Goal: Navigation & Orientation: Understand site structure

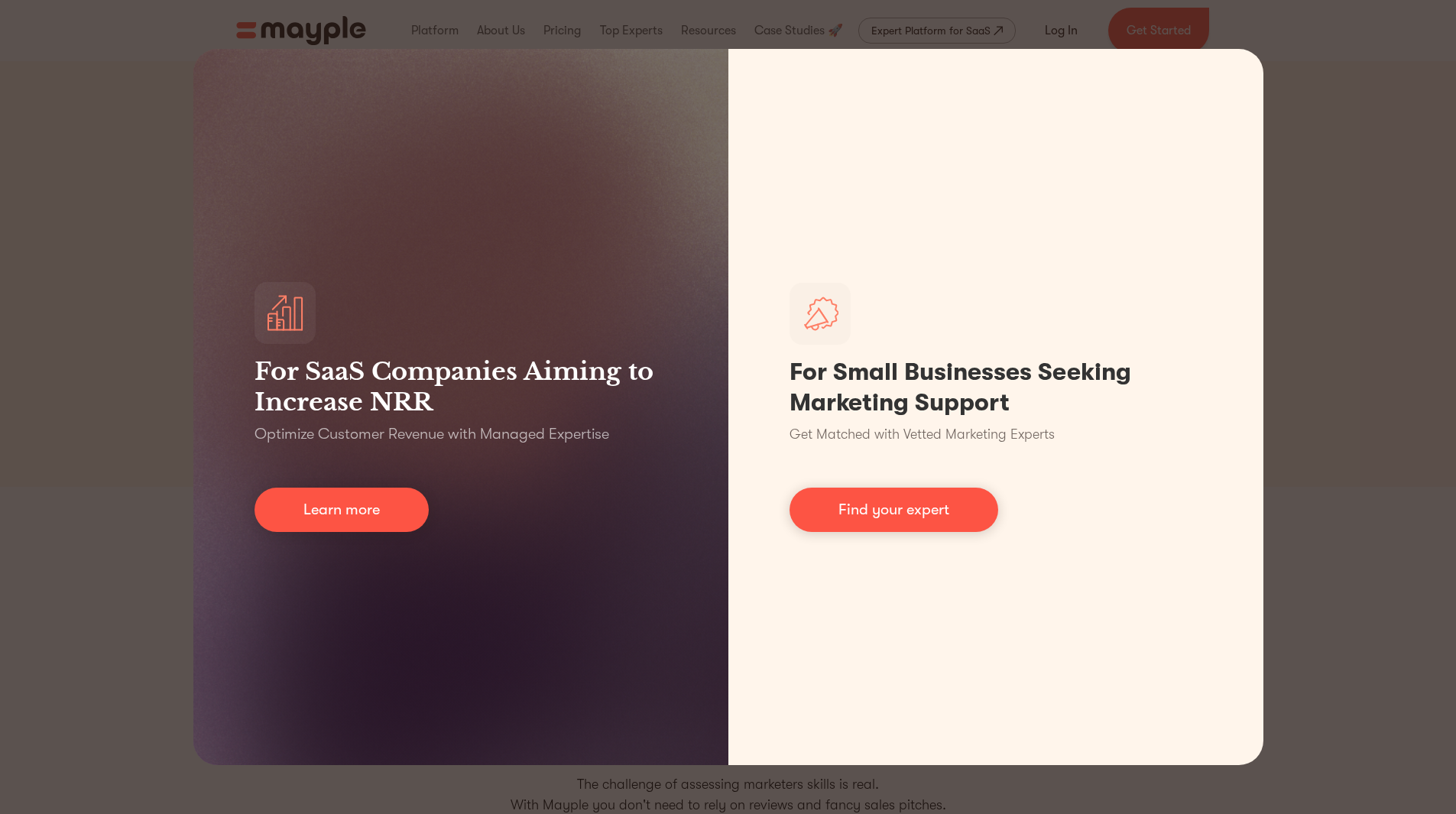
click at [150, 197] on div "For SaaS Companies Aiming to Increase NRR Optimize Customer Revenue with Manage…" at bounding box center [728, 407] width 1456 height 814
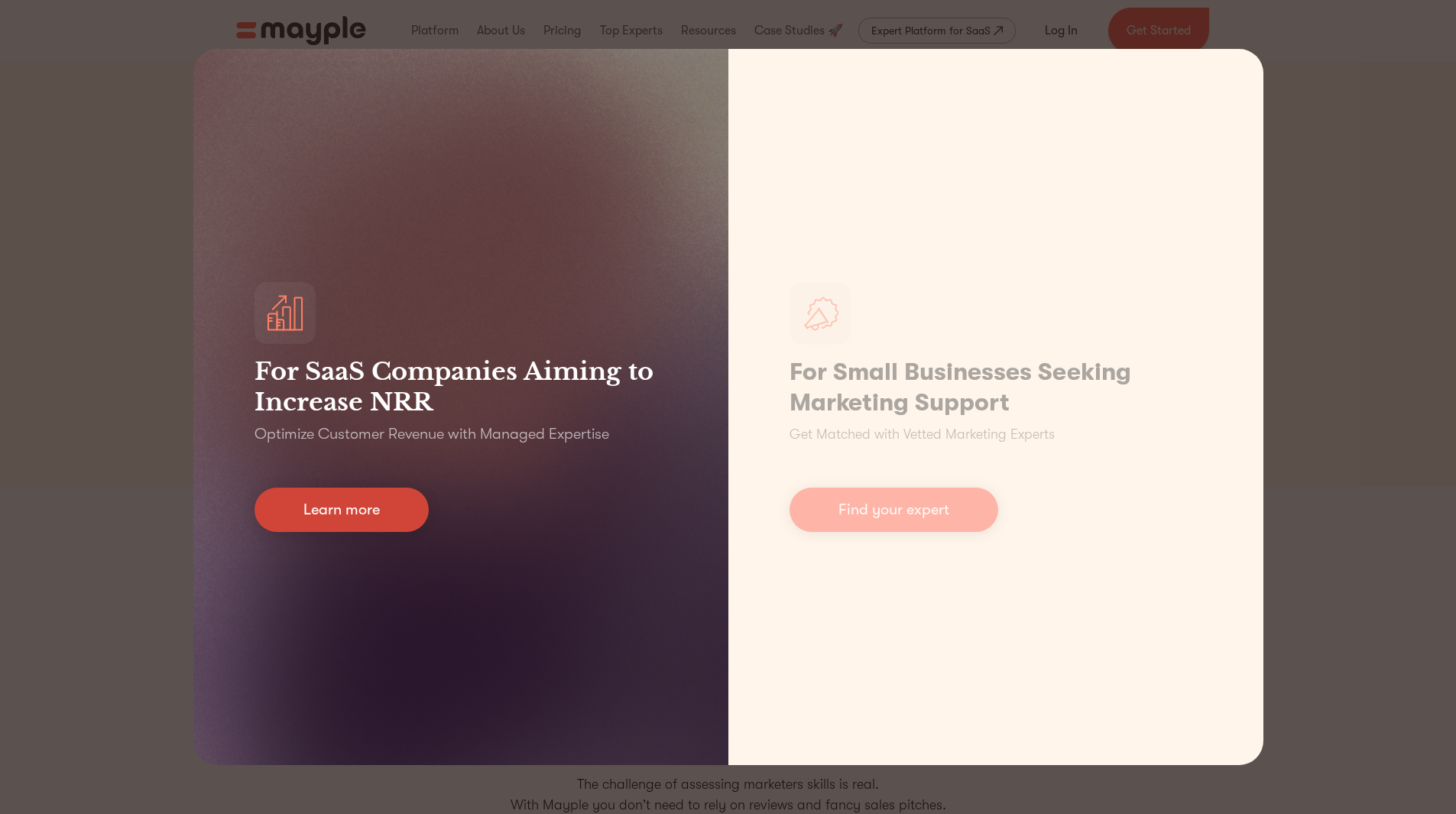
click at [386, 513] on link "Learn more" at bounding box center [342, 510] width 175 height 44
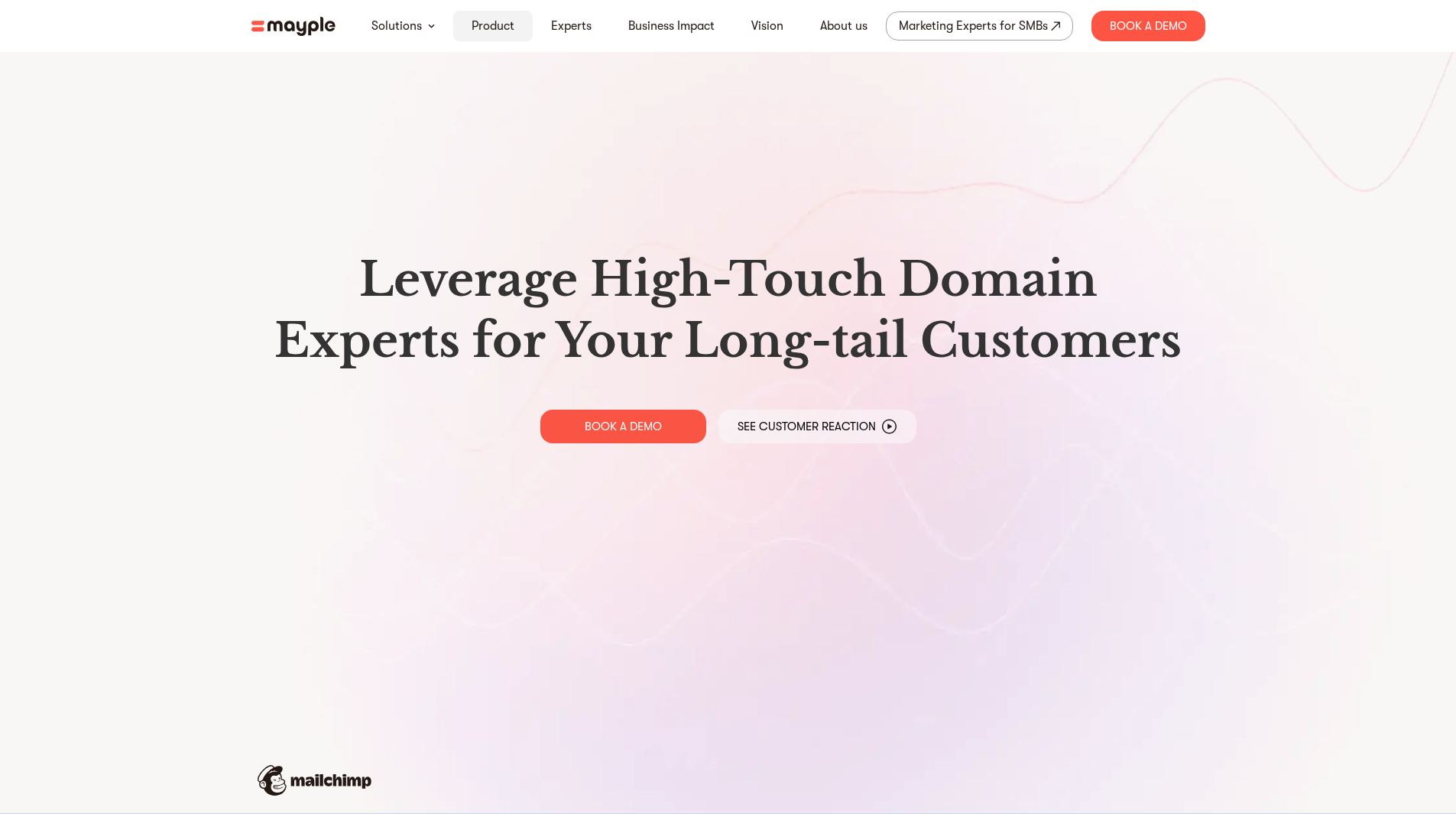
click at [491, 24] on link "Product" at bounding box center [492, 25] width 43 height 18
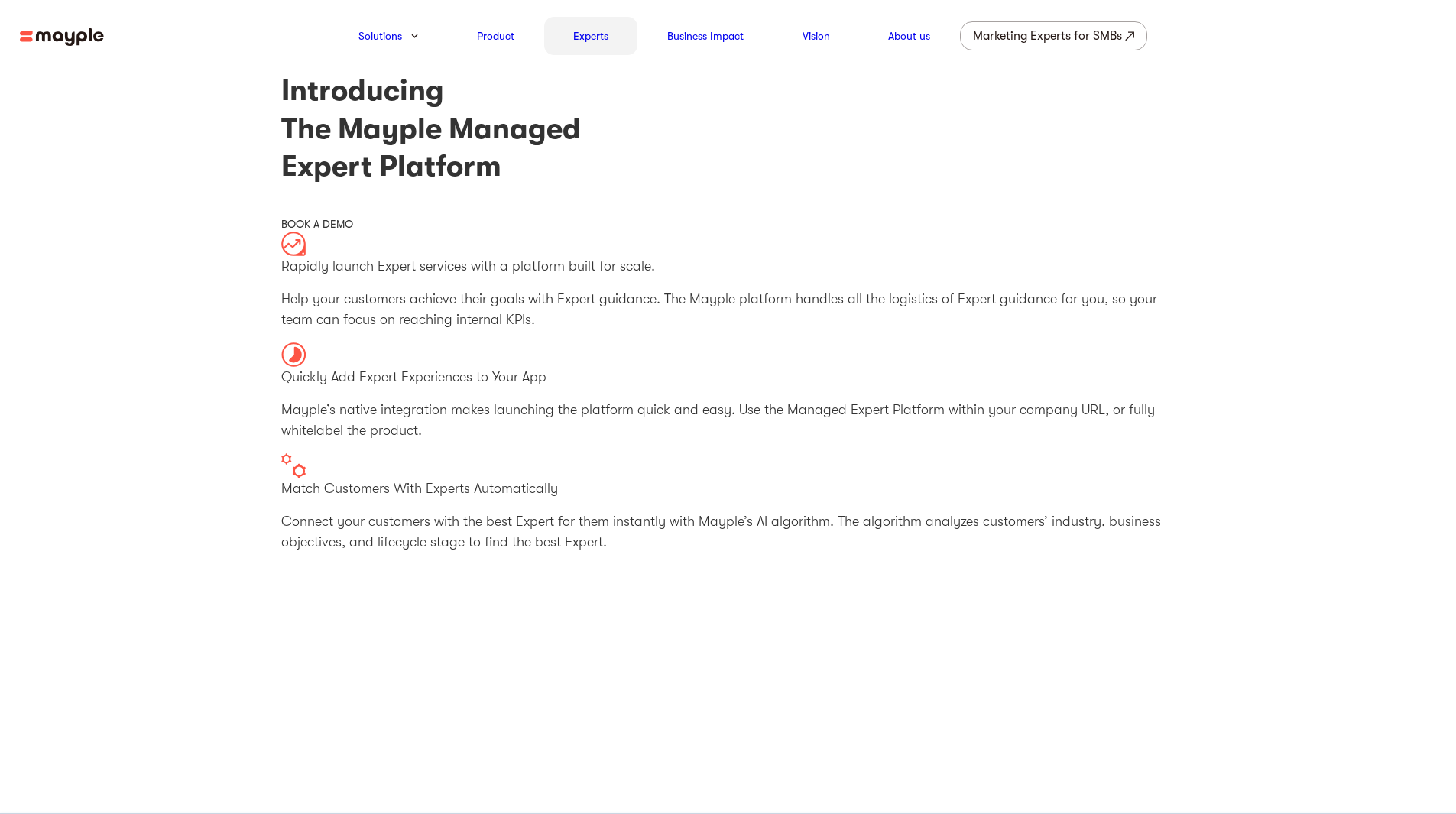
click at [604, 43] on link "Experts" at bounding box center [591, 36] width 35 height 18
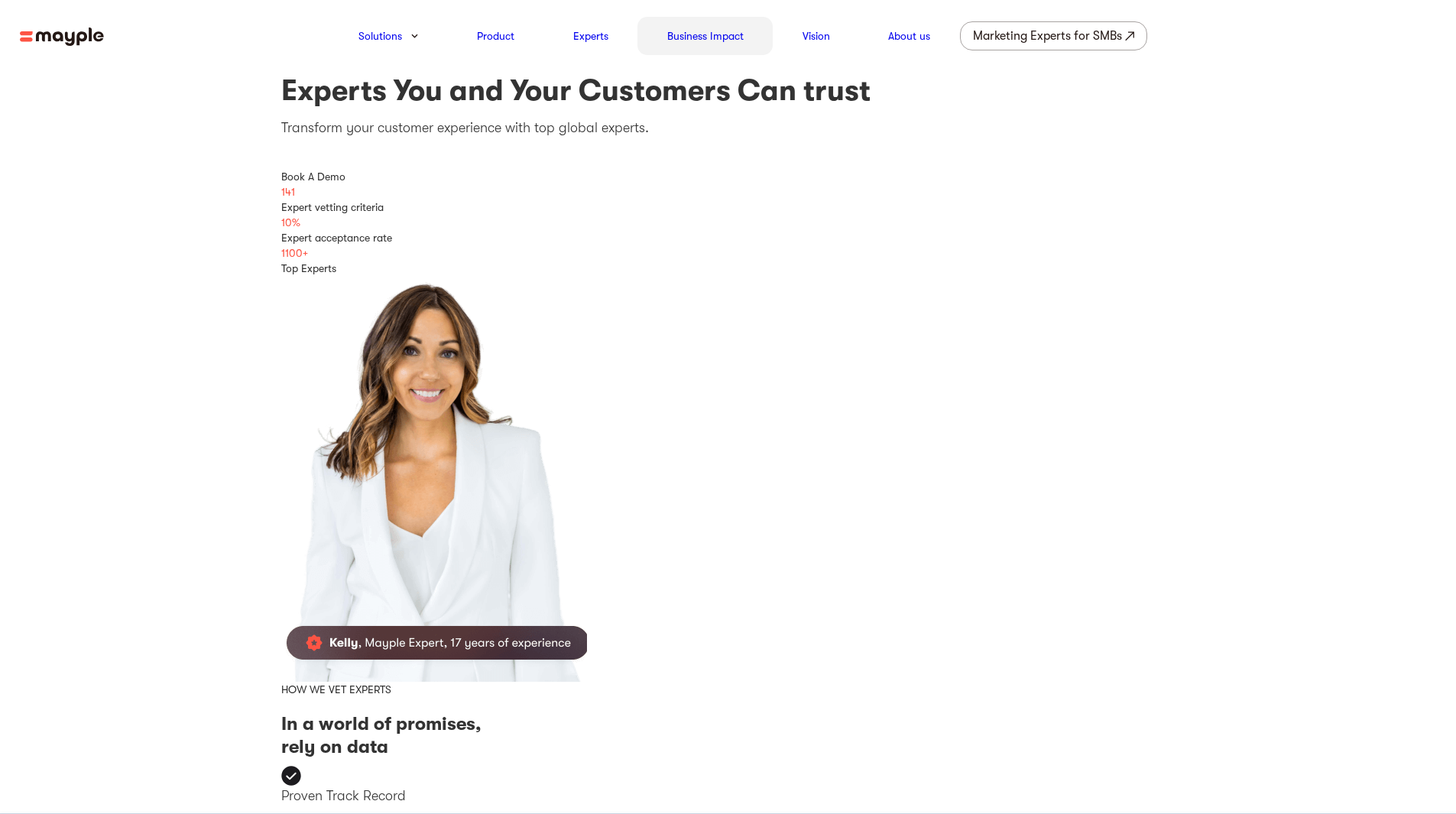
click at [704, 42] on link "Business Impact" at bounding box center [705, 36] width 77 height 18
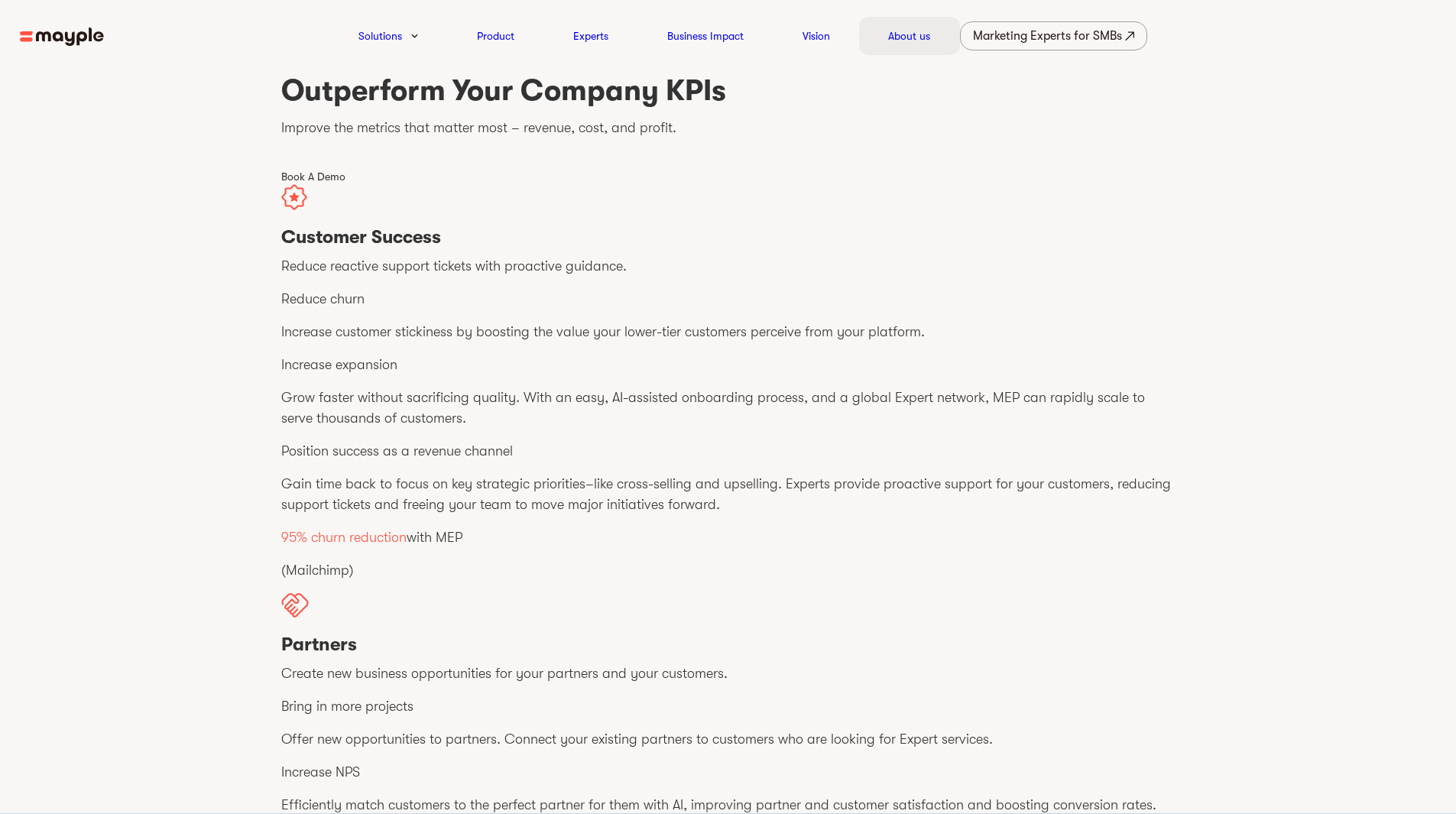
click at [905, 37] on link "About us" at bounding box center [910, 36] width 42 height 18
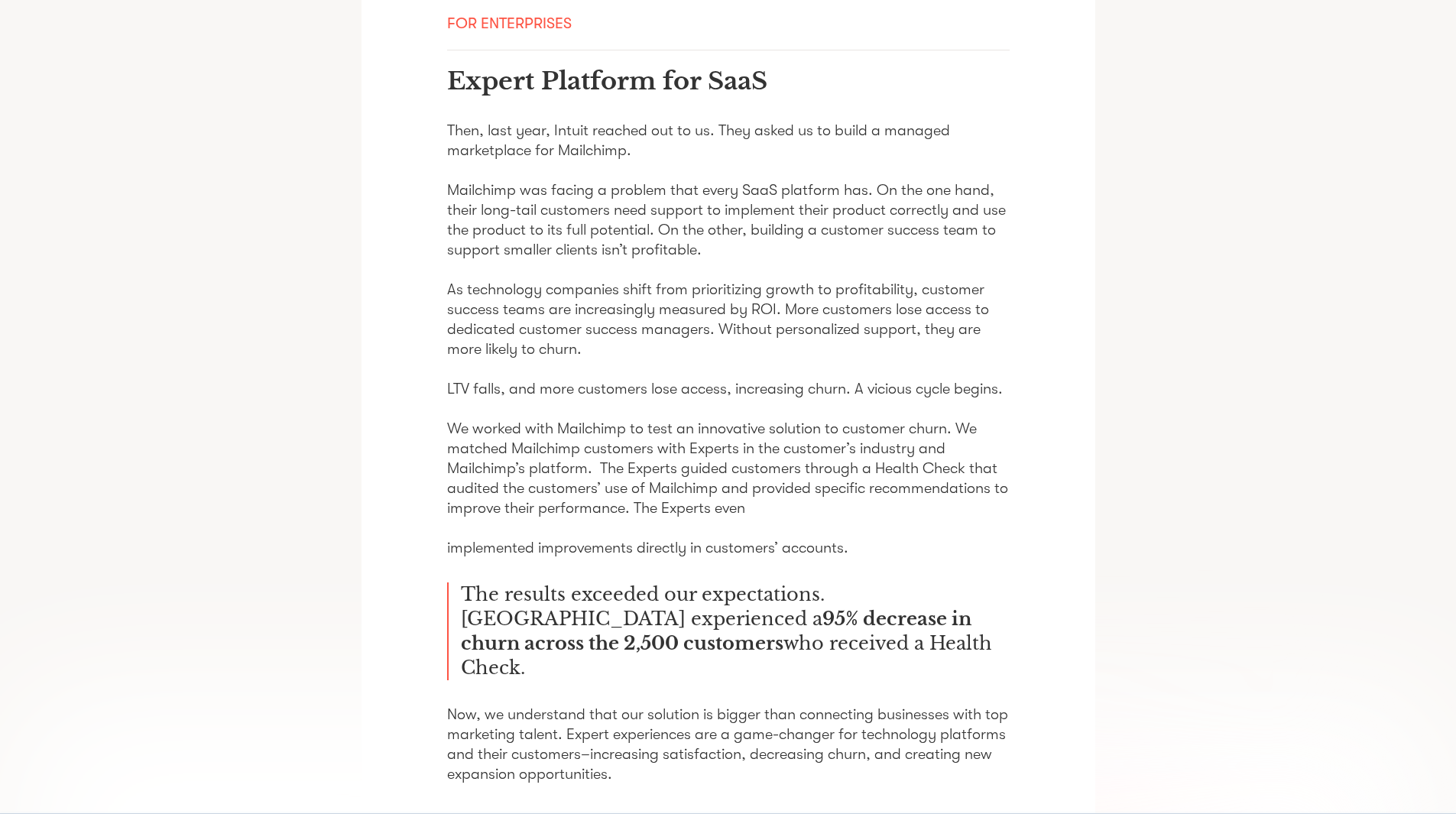
scroll to position [1492, 0]
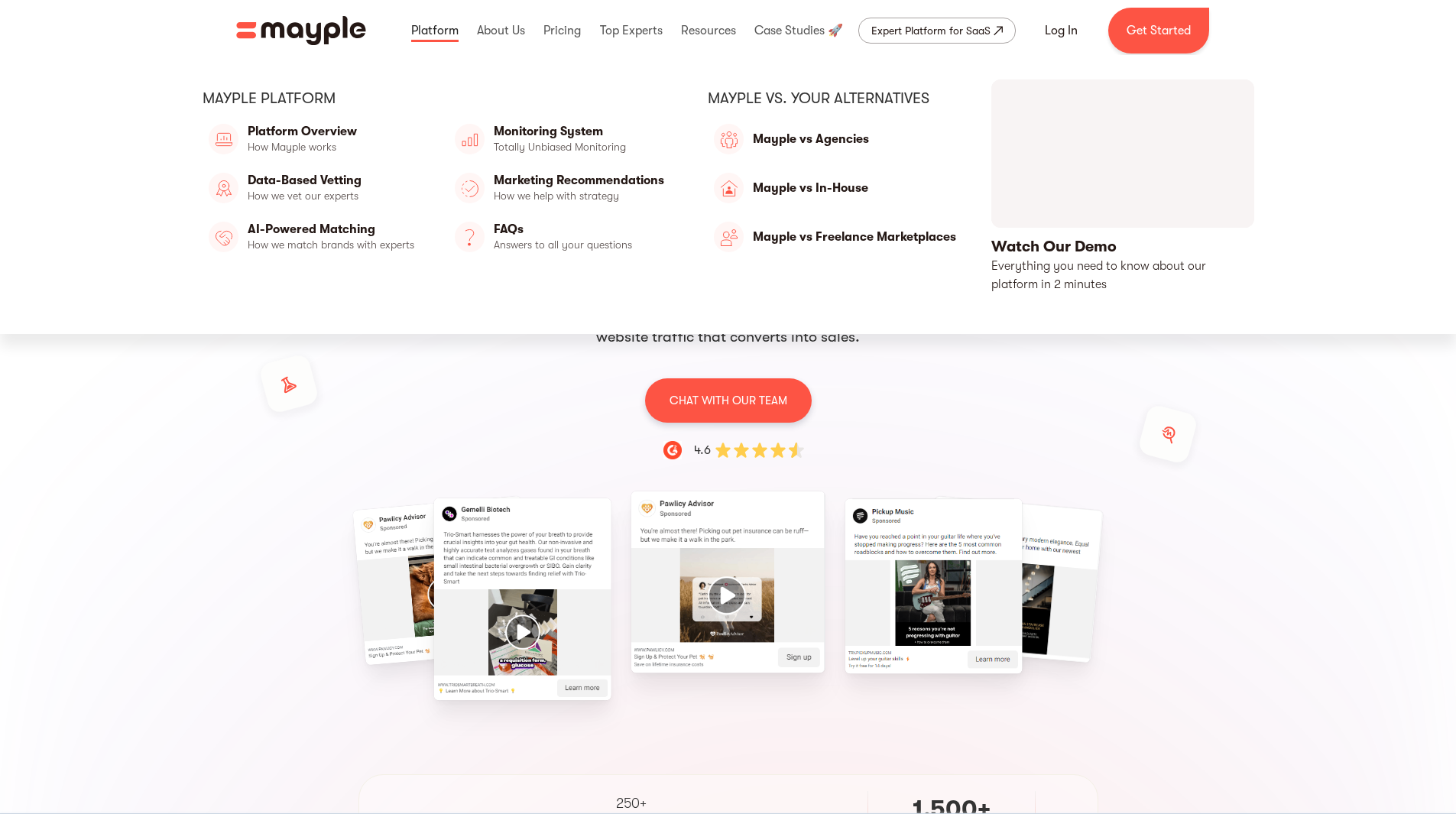
click at [450, 27] on link at bounding box center [435, 31] width 55 height 49
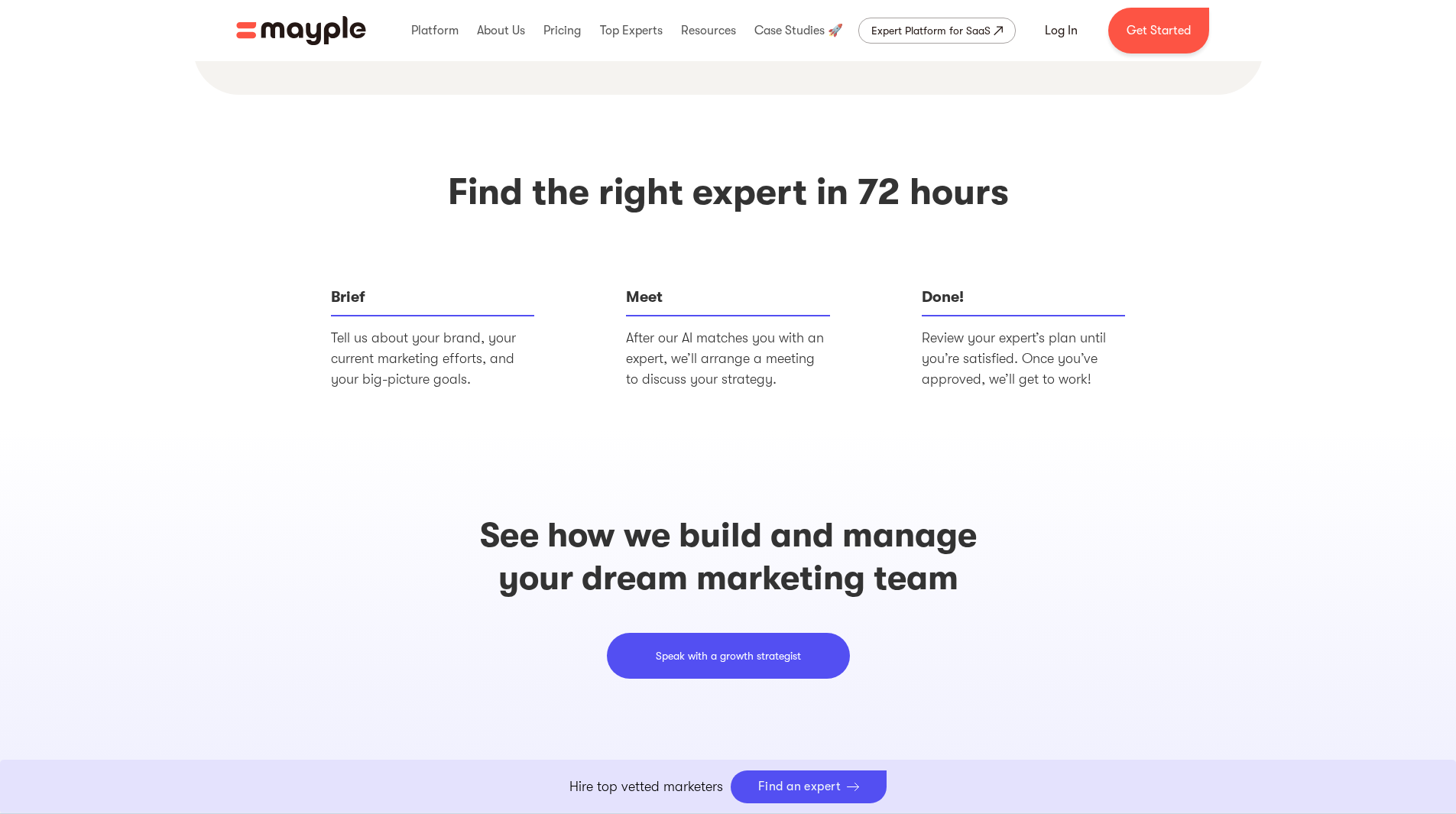
scroll to position [4202, 0]
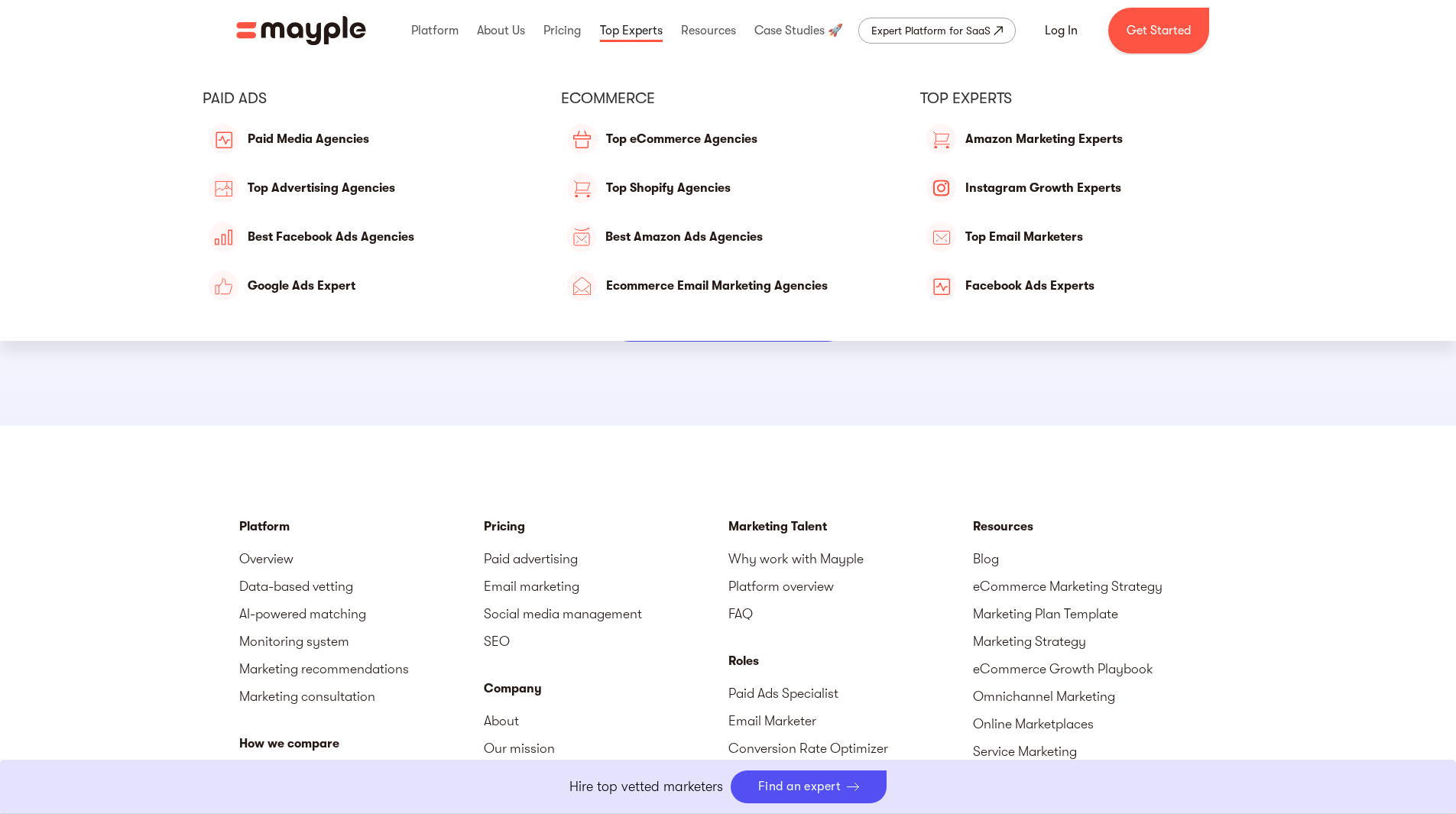
click at [628, 29] on link at bounding box center [631, 31] width 71 height 49
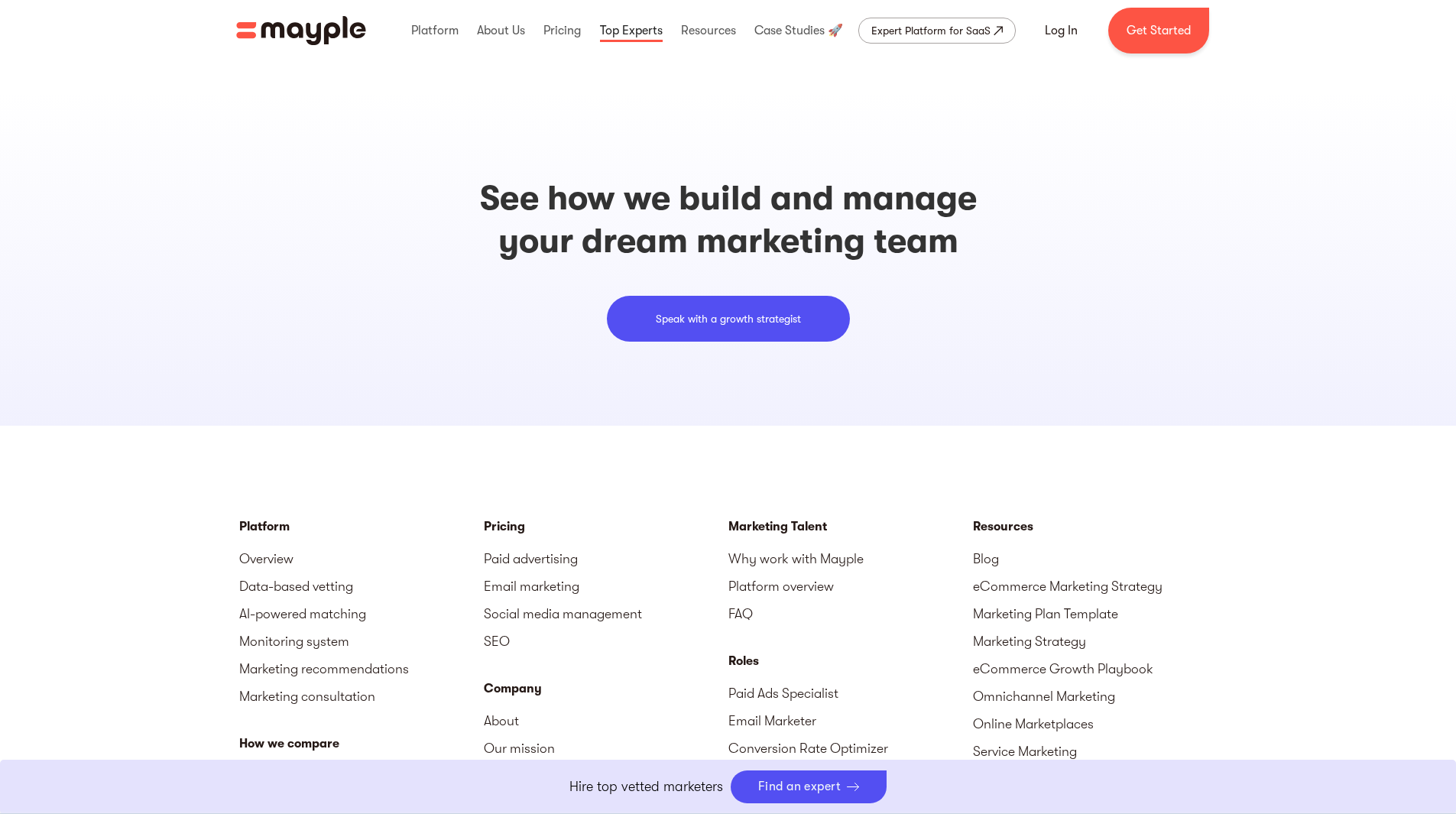
click at [628, 29] on link at bounding box center [631, 31] width 71 height 49
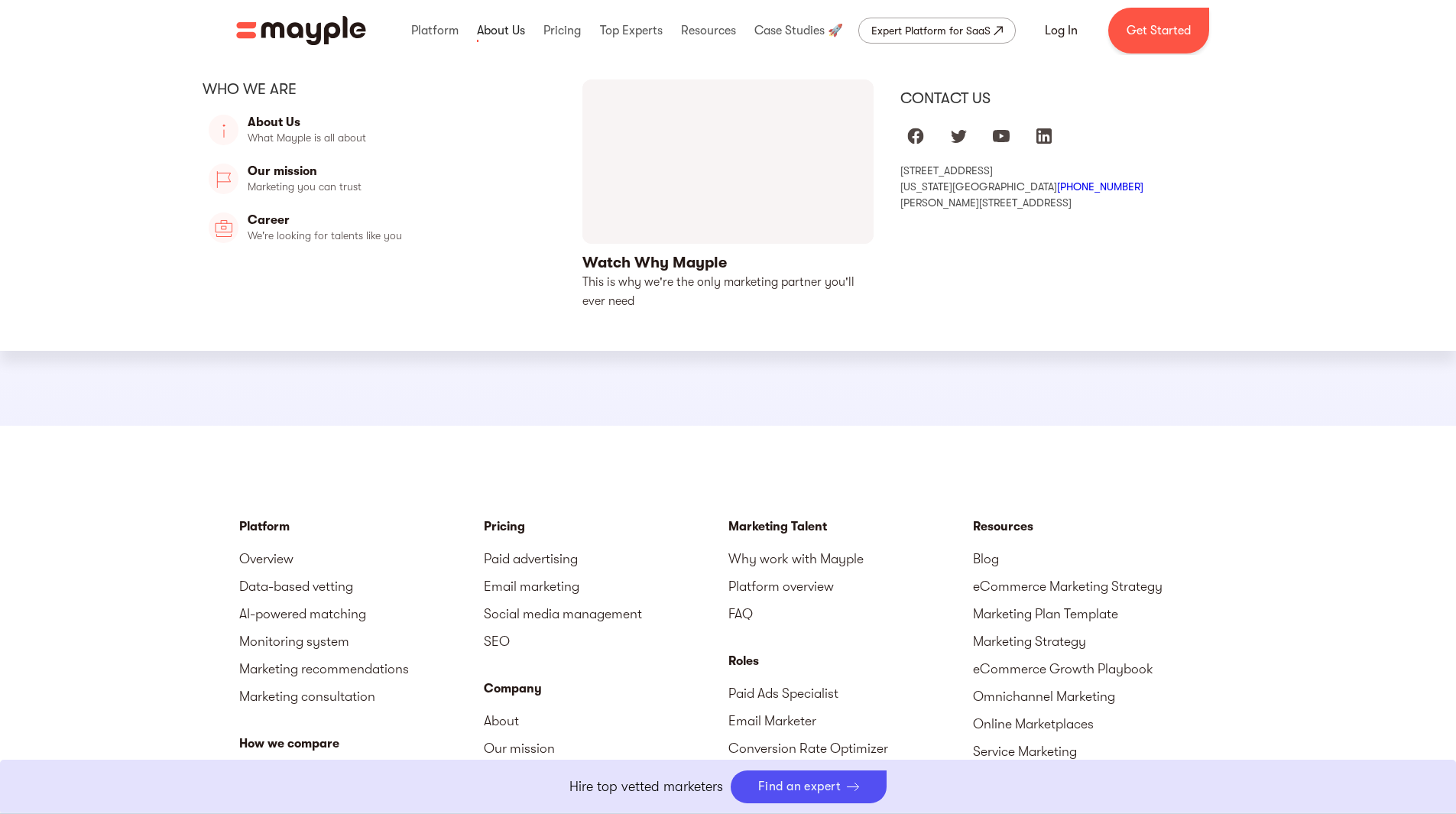
click at [494, 31] on link at bounding box center [501, 31] width 56 height 49
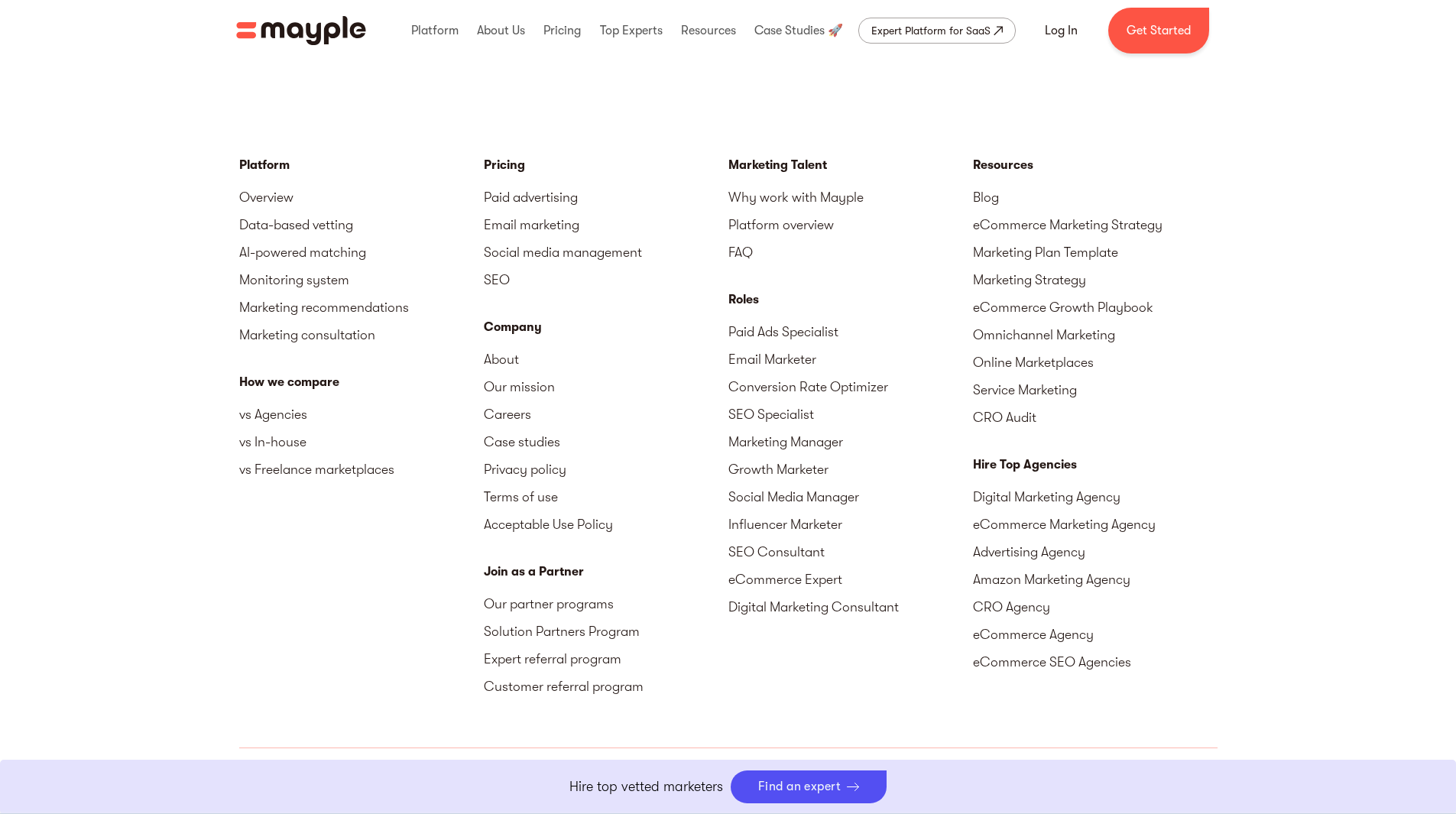
scroll to position [4584, 0]
